Goal: Task Accomplishment & Management: Complete application form

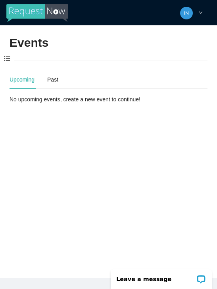
click at [12, 55] on span at bounding box center [7, 59] width 14 height 17
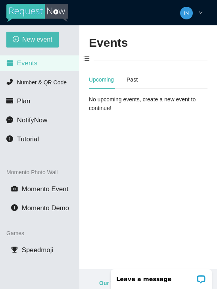
click at [27, 38] on span "New event" at bounding box center [37, 39] width 30 height 10
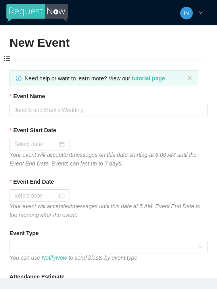
type textarea "[URL][DOMAIN_NAME]"
type textarea "Thanks for coming to Guitars and Cadillacs! Follow us on FB & IG @guitarsandcad…"
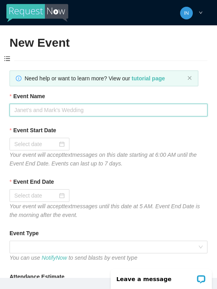
click at [47, 109] on input "Event Name" at bounding box center [109, 110] width 198 height 13
type input "[DEMOGRAPHIC_DATA]"
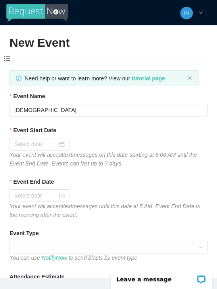
click at [60, 148] on div at bounding box center [39, 144] width 50 height 9
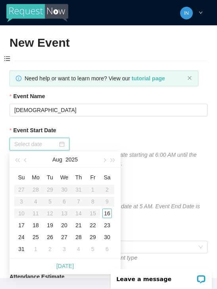
type input "[DATE]"
click at [108, 214] on div "16" at bounding box center [107, 214] width 10 height 10
type input "[DATE]"
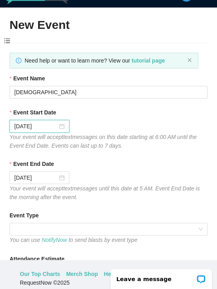
scroll to position [25, 0]
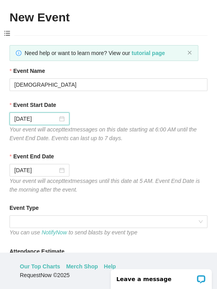
click at [199, 222] on span at bounding box center [108, 222] width 188 height 12
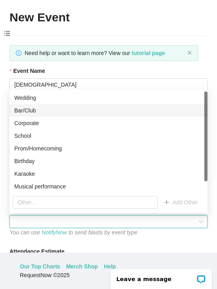
click at [33, 113] on div "Bar/Club" at bounding box center [108, 110] width 188 height 9
type textarea "Thanks for coming to Guitars and Cadillacs! Follow us on FB & IG @guitarsandcad…"
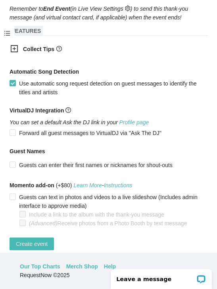
scroll to position [471, 0]
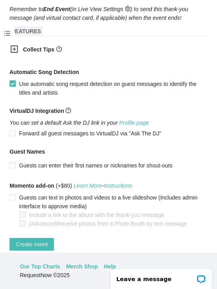
click at [16, 53] on icon "plus-square" at bounding box center [14, 49] width 8 height 8
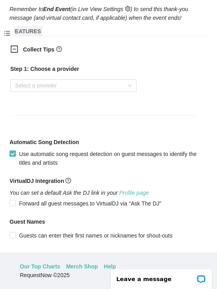
click at [36, 84] on input "search" at bounding box center [70, 86] width 111 height 12
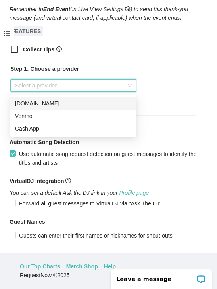
click at [34, 113] on div "Venmo" at bounding box center [73, 116] width 117 height 9
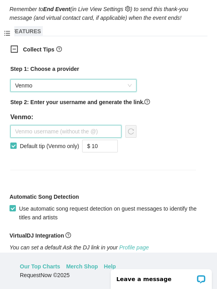
click at [43, 137] on input "text" at bounding box center [65, 131] width 111 height 13
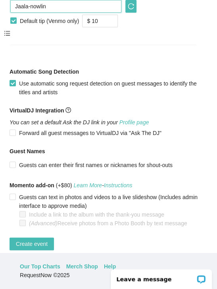
scroll to position [596, 0]
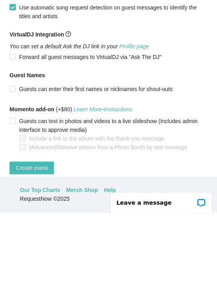
type input "Jaala-nowlin"
click at [40, 240] on span "Create event" at bounding box center [32, 244] width 32 height 9
type textarea "Thanks for coming to Guitars and Cadillacs! Follow us on FB & IG @guitarsandcad…"
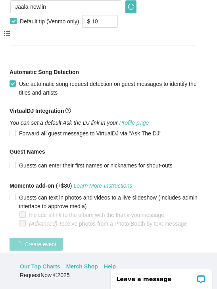
scroll to position [196, 0]
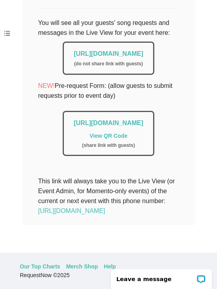
click at [74, 50] on link "[URL][DOMAIN_NAME]" at bounding box center [108, 53] width 69 height 7
